Goal: Task Accomplishment & Management: Use online tool/utility

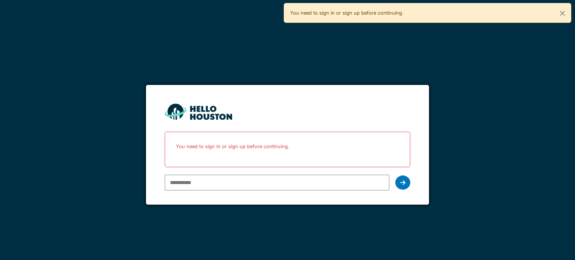
type input "**********"
click at [404, 186] on div at bounding box center [403, 183] width 15 height 14
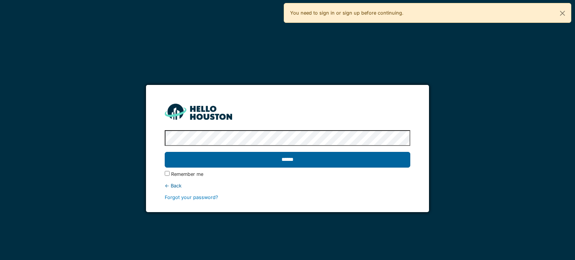
click at [316, 165] on input "******" at bounding box center [287, 160] width 245 height 16
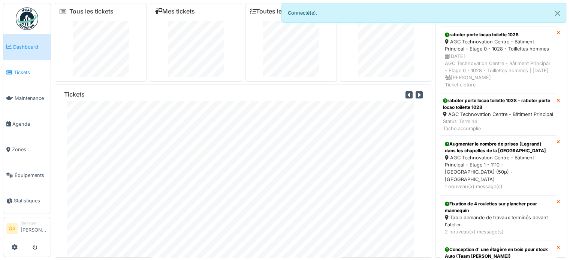
click at [21, 75] on link "Tickets" at bounding box center [26, 73] width 47 height 26
